Goal: Transaction & Acquisition: Book appointment/travel/reservation

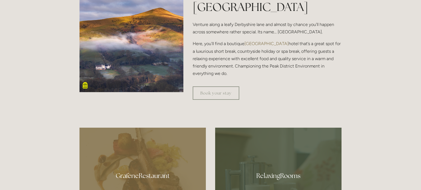
scroll to position [198, 0]
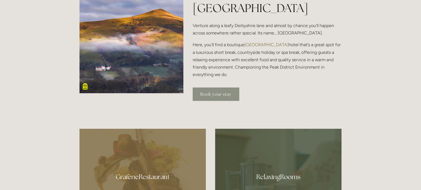
click at [221, 96] on link "Book your stay" at bounding box center [216, 94] width 47 height 13
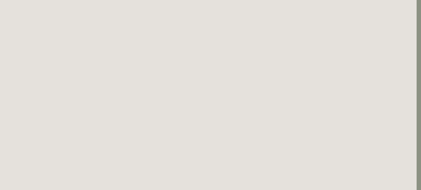
scroll to position [31, 4]
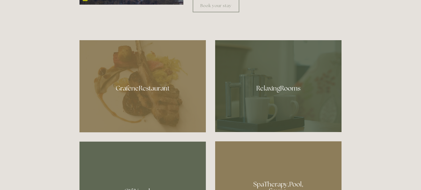
scroll to position [288, 0]
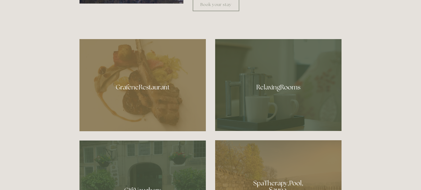
click at [172, 110] on div at bounding box center [142, 85] width 126 height 92
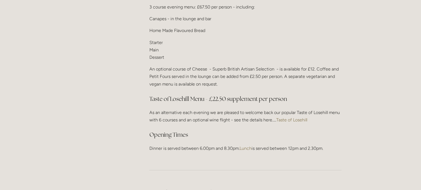
scroll to position [707, 0]
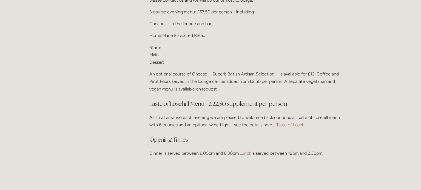
click at [285, 123] on link "Taste of Losehill" at bounding box center [291, 125] width 31 height 5
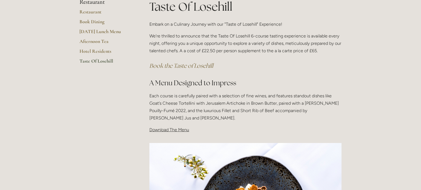
scroll to position [110, 0]
click at [179, 133] on span "Download The Menu" at bounding box center [169, 130] width 40 height 5
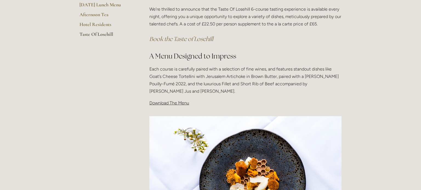
scroll to position [134, 0]
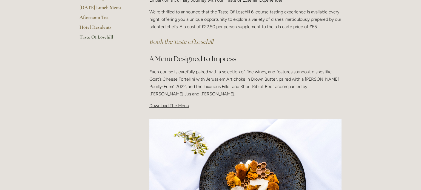
click at [173, 107] on span "Download The Menu" at bounding box center [169, 105] width 40 height 5
click at [159, 107] on span "Download The Menu" at bounding box center [169, 105] width 40 height 5
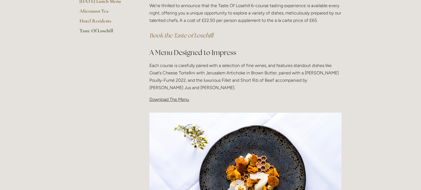
scroll to position [140, 0]
click at [180, 100] on span "Download The Menu" at bounding box center [169, 99] width 40 height 5
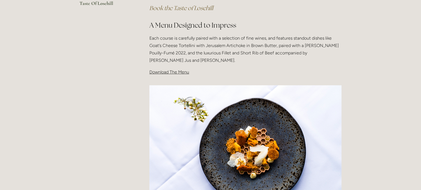
scroll to position [164, 0]
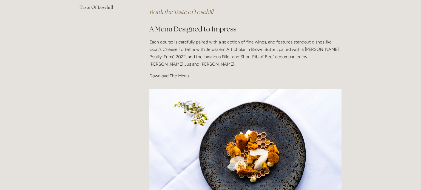
click at [168, 85] on div at bounding box center [245, 154] width 201 height 138
click at [167, 78] on span "Download The Menu" at bounding box center [169, 75] width 40 height 5
click at [165, 77] on span "Download The Menu" at bounding box center [169, 75] width 40 height 5
click at [185, 73] on p "Download The Menu" at bounding box center [245, 75] width 192 height 7
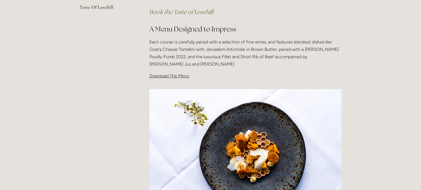
click at [185, 76] on span "Download The Menu" at bounding box center [169, 75] width 40 height 5
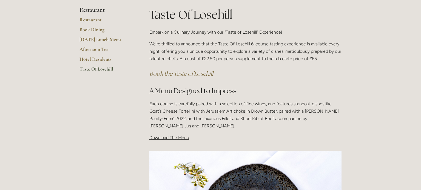
scroll to position [102, 0]
click at [180, 73] on em "Book the Taste of Losehill" at bounding box center [181, 73] width 64 height 7
click at [174, 138] on span "Download The Menu" at bounding box center [169, 137] width 40 height 5
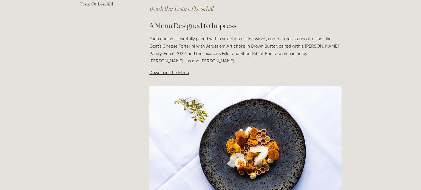
scroll to position [169, 0]
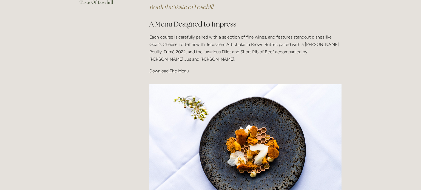
click at [185, 136] on img at bounding box center [245, 148] width 192 height 128
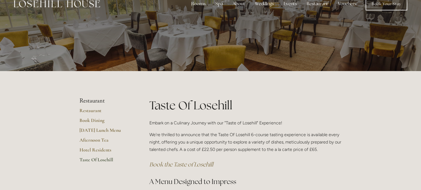
scroll to position [0, 0]
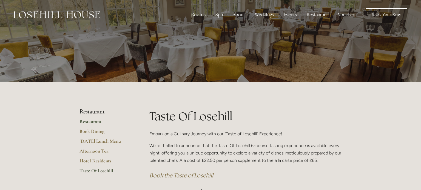
click at [95, 123] on link "Restaurant" at bounding box center [105, 124] width 52 height 10
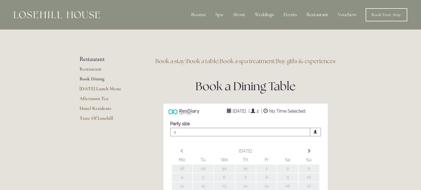
type input "Any Area"
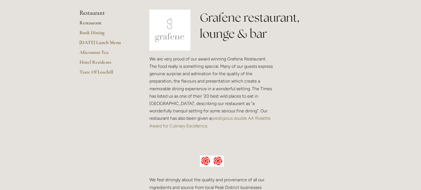
scroll to position [133, 0]
click at [105, 72] on link "Taste Of Losehill" at bounding box center [105, 73] width 52 height 10
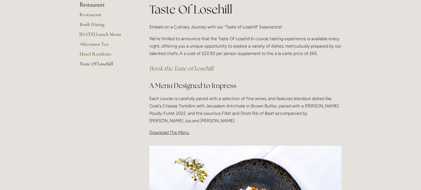
scroll to position [105, 0]
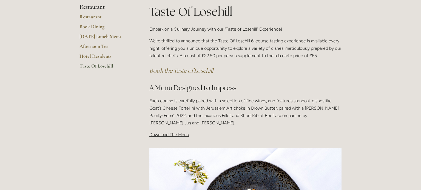
click at [151, 137] on span "Download The Menu" at bounding box center [169, 134] width 40 height 5
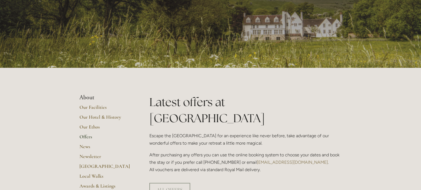
scroll to position [47, 0]
click at [169, 183] on link "ALL OFFERS" at bounding box center [169, 189] width 41 height 13
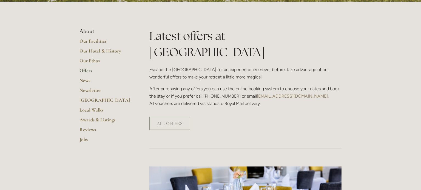
scroll to position [115, 0]
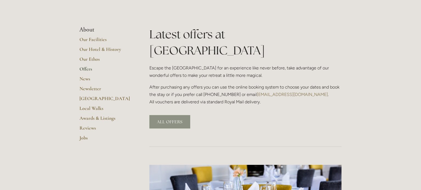
click at [165, 115] on link "ALL OFFERS" at bounding box center [169, 121] width 41 height 13
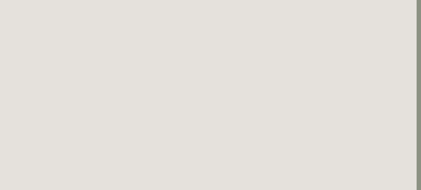
scroll to position [555, 4]
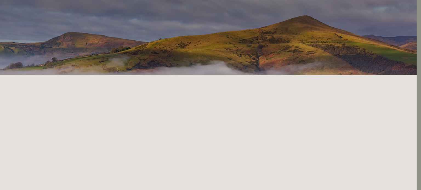
scroll to position [0, 4]
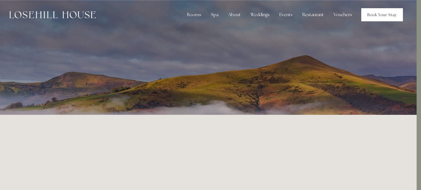
click at [374, 13] on link "Book Your Stay" at bounding box center [382, 14] width 42 height 13
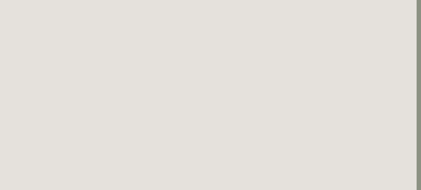
scroll to position [391, 0]
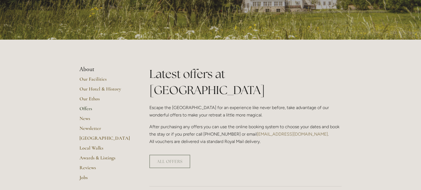
scroll to position [75, 0]
click at [171, 155] on link "ALL OFFERS" at bounding box center [169, 161] width 41 height 13
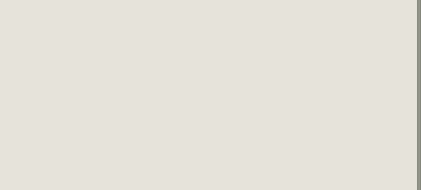
scroll to position [63, 4]
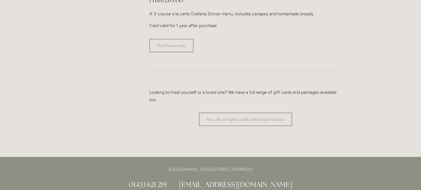
scroll to position [1061, 0]
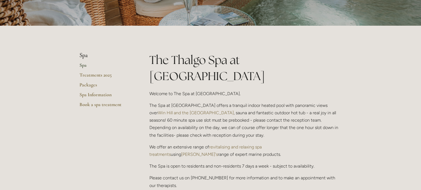
scroll to position [91, 0]
